Goal: Information Seeking & Learning: Learn about a topic

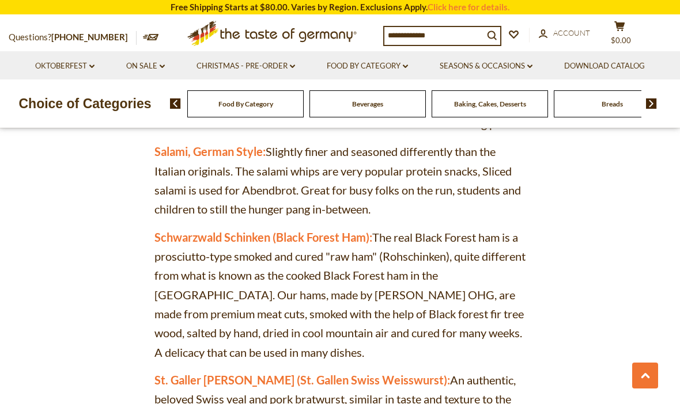
scroll to position [3728, 0]
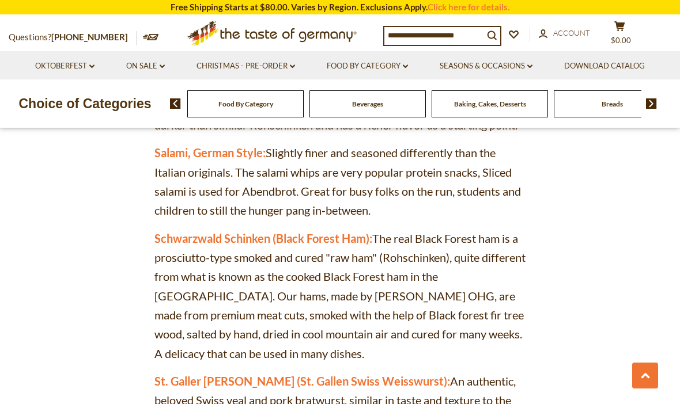
click at [71, 65] on link "Oktoberfest dropdown_arrow" at bounding box center [64, 66] width 59 height 13
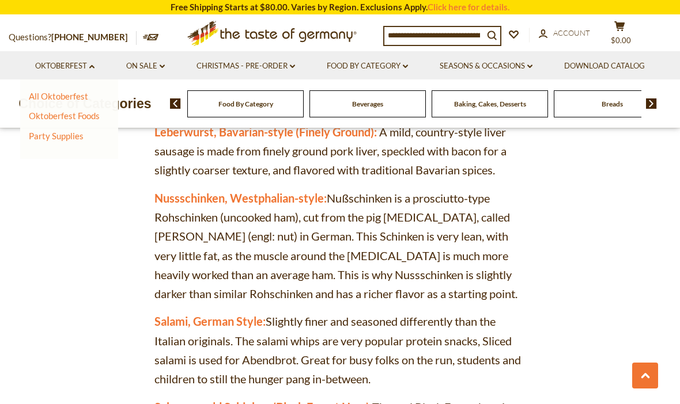
scroll to position [3559, 0]
click at [145, 65] on link "On Sale dropdown_arrow" at bounding box center [145, 66] width 39 height 13
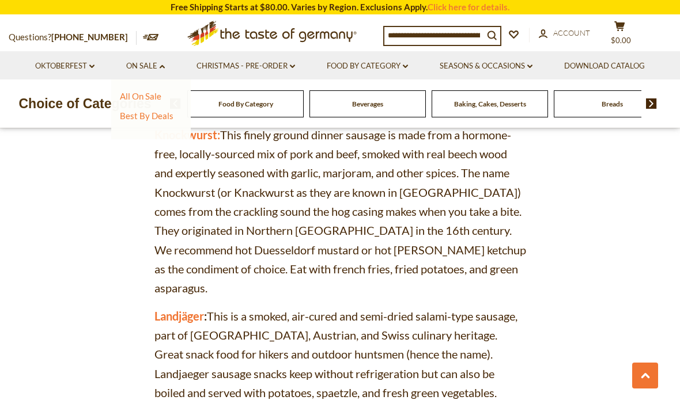
scroll to position [2998, 0]
click at [184, 310] on link "Landjäger" at bounding box center [179, 317] width 50 height 14
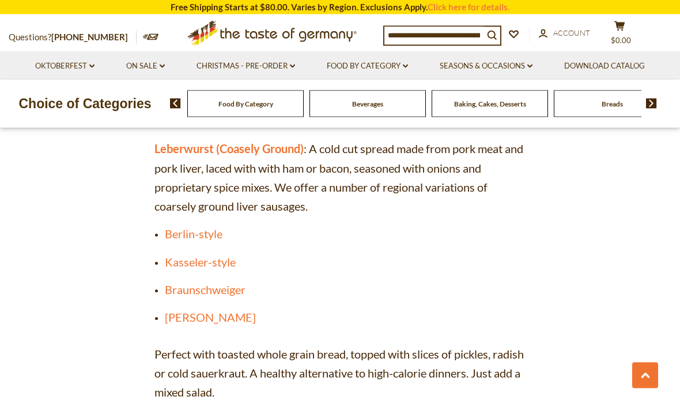
scroll to position [3281, 0]
